Goal: Find specific page/section: Find specific page/section

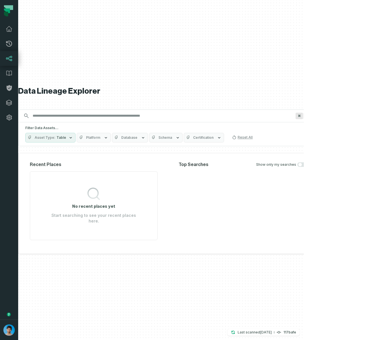
click at [304, 41] on div at bounding box center [161, 170] width 286 height 340
drag, startPoint x: 373, startPoint y: 79, endPoint x: 371, endPoint y: 21, distance: 57.5
click at [304, 21] on div at bounding box center [161, 170] width 286 height 340
drag, startPoint x: 368, startPoint y: 165, endPoint x: 380, endPoint y: 69, distance: 96.8
click at [304, 68] on div at bounding box center [161, 170] width 286 height 340
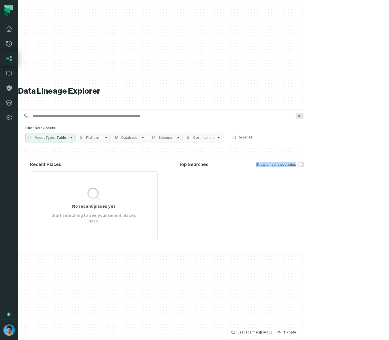
drag, startPoint x: 269, startPoint y: 311, endPoint x: 282, endPoint y: 253, distance: 59.3
click at [282, 253] on div "Data Lineage Explorer Search for assets across the organization ⌘ K Filter Data…" at bounding box center [167, 170] width 298 height 340
drag, startPoint x: 371, startPoint y: 305, endPoint x: 367, endPoint y: 233, distance: 71.4
click at [304, 233] on div at bounding box center [161, 170] width 286 height 340
drag, startPoint x: 361, startPoint y: 278, endPoint x: 379, endPoint y: 191, distance: 88.4
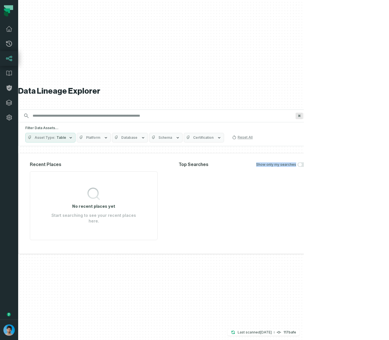
click at [304, 191] on div at bounding box center [161, 170] width 286 height 340
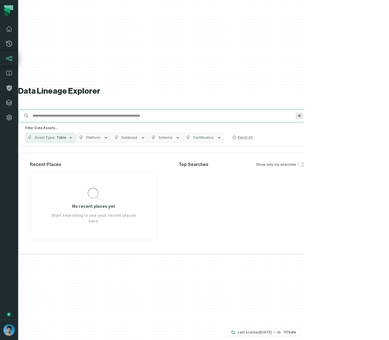
drag, startPoint x: 374, startPoint y: 99, endPoint x: 364, endPoint y: 139, distance: 40.7
click at [304, 139] on div at bounding box center [161, 170] width 286 height 340
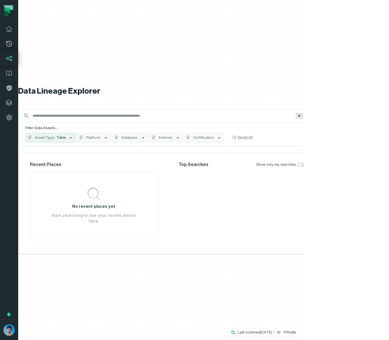
click at [304, 188] on div at bounding box center [161, 170] width 286 height 340
drag, startPoint x: 373, startPoint y: 199, endPoint x: 367, endPoint y: 190, distance: 9.9
click at [304, 190] on div at bounding box center [161, 170] width 286 height 340
